Goal: Find specific page/section: Find specific page/section

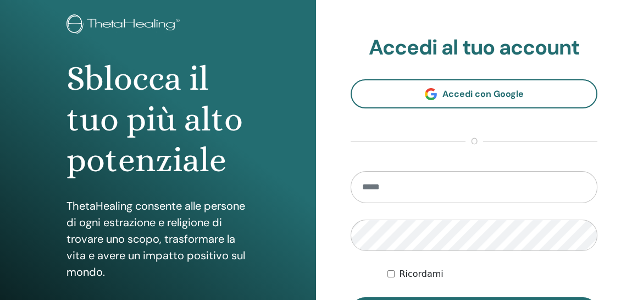
scroll to position [164, 0]
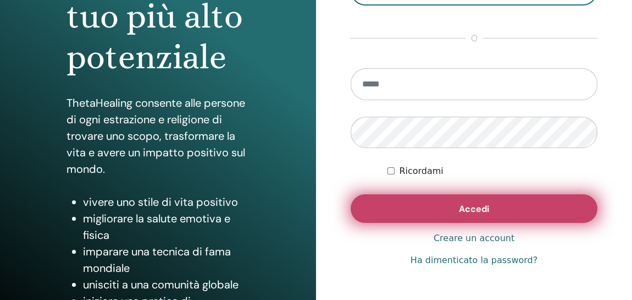
type input "**********"
click at [453, 211] on button "Accedi" at bounding box center [474, 208] width 247 height 29
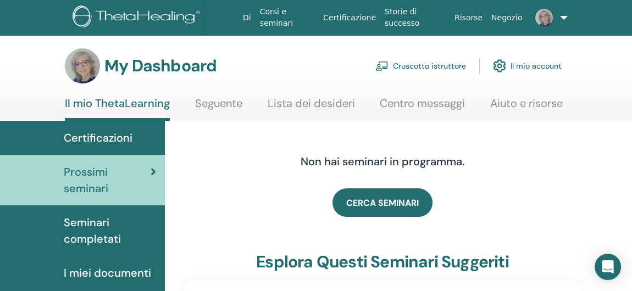
click at [443, 65] on link "Cruscotto istruttore" at bounding box center [420, 66] width 91 height 24
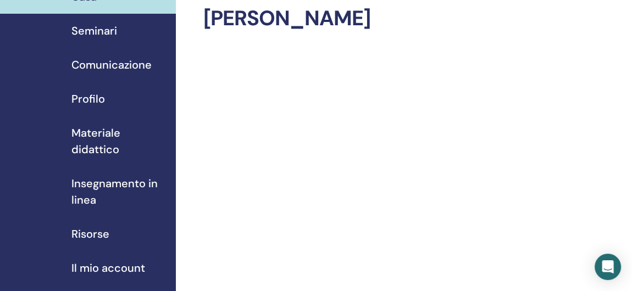
scroll to position [55, 0]
click at [93, 34] on span "Seminari" at bounding box center [94, 31] width 46 height 16
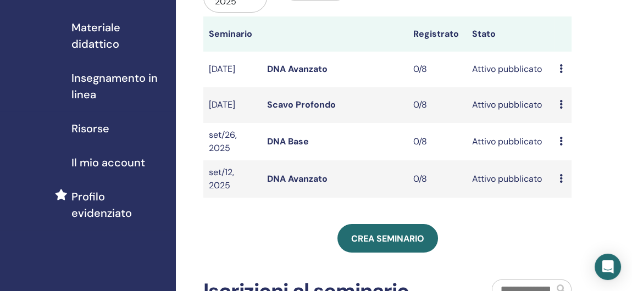
scroll to position [110, 0]
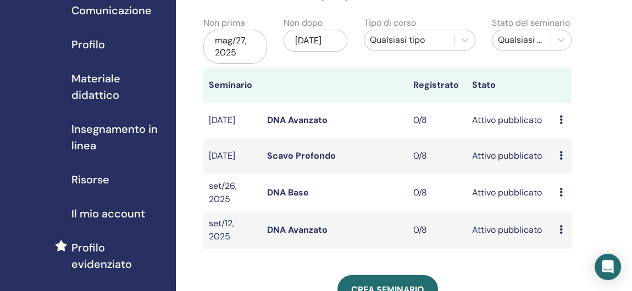
click at [319, 123] on link "DNA Avanzato" at bounding box center [297, 120] width 60 height 12
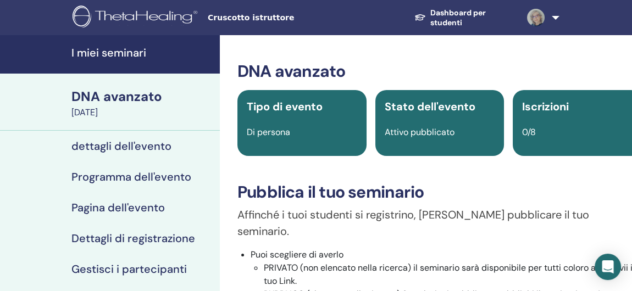
click at [118, 57] on h4 "I miei seminari" at bounding box center [142, 52] width 142 height 13
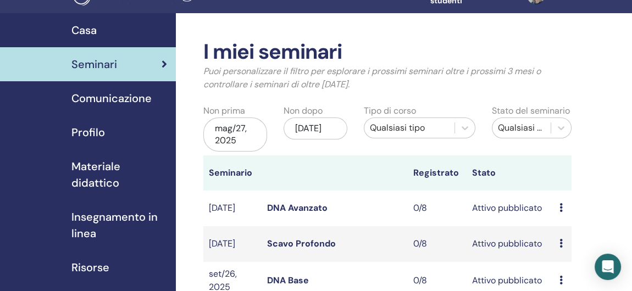
scroll to position [110, 0]
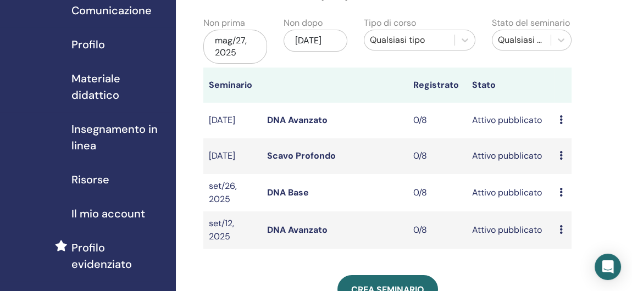
click at [285, 227] on link "DNA Avanzato" at bounding box center [297, 230] width 60 height 12
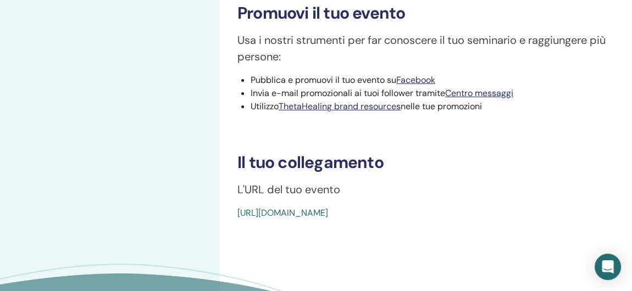
scroll to position [384, 0]
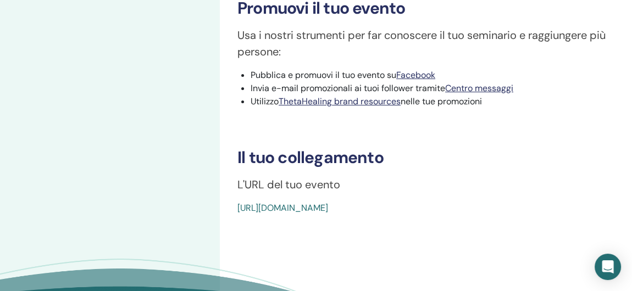
drag, startPoint x: 483, startPoint y: 190, endPoint x: 234, endPoint y: 206, distance: 250.1
click at [234, 206] on div "DNA avanzato Tipo di evento Di persona Stato dell'evento Attivo pubblicato Iscr…" at bounding box center [440, 10] width 440 height 718
copy link "[URL][DOMAIN_NAME]"
click at [324, 202] on link "[URL][DOMAIN_NAME]" at bounding box center [283, 208] width 91 height 12
